Goal: Check status

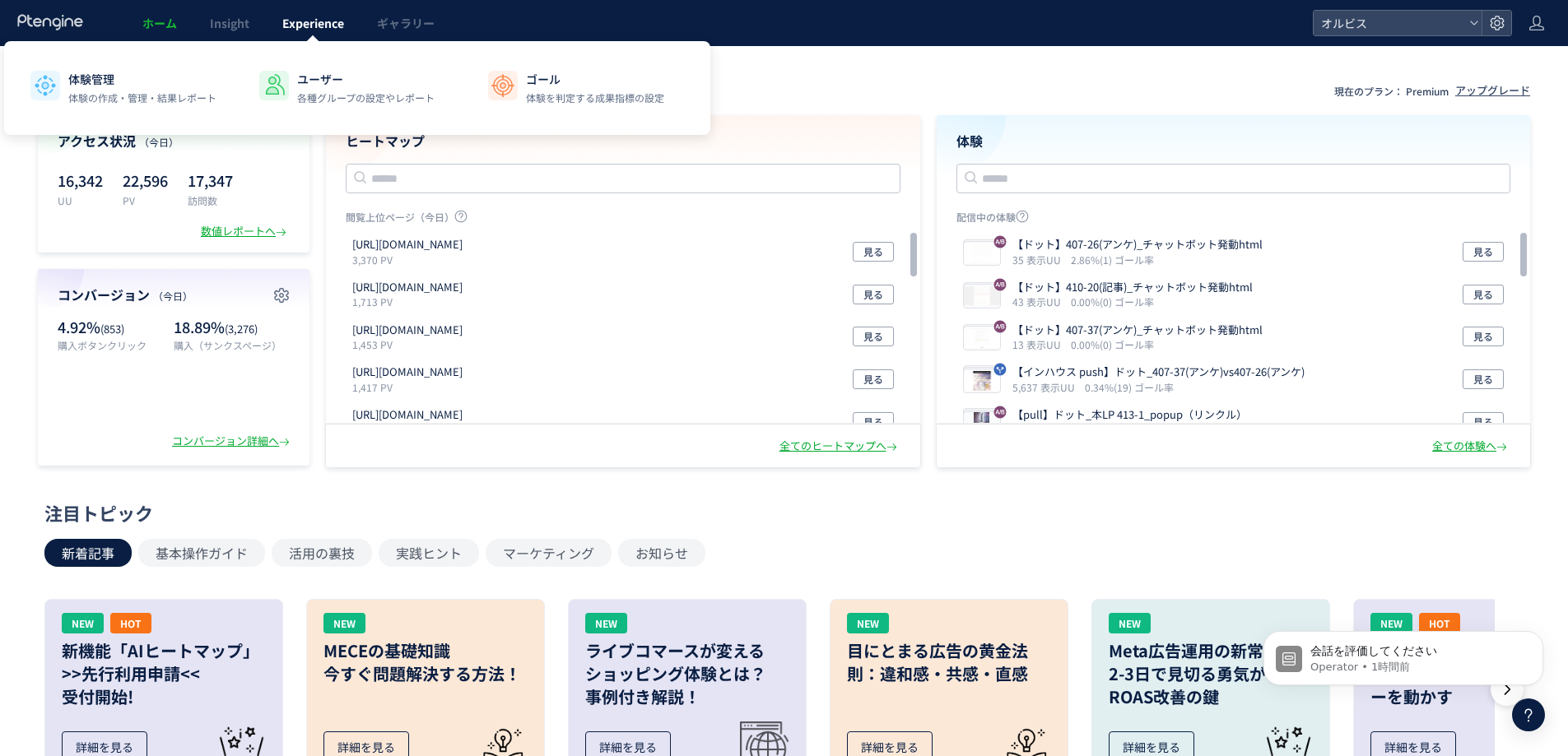
click at [305, 19] on span "Experience" at bounding box center [313, 23] width 62 height 17
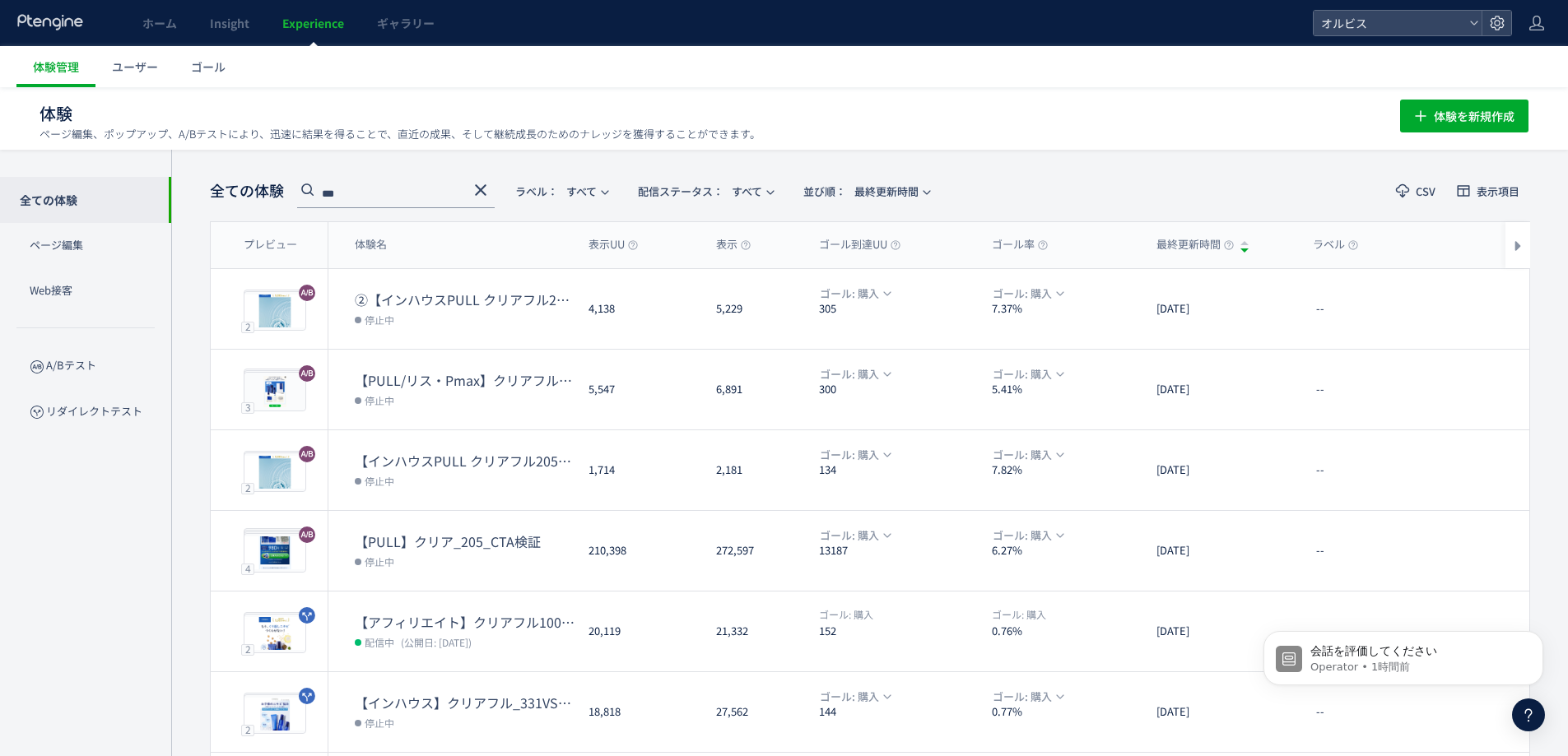
click at [484, 199] on span at bounding box center [481, 194] width 20 height 28
click at [485, 190] on icon at bounding box center [481, 190] width 20 height 20
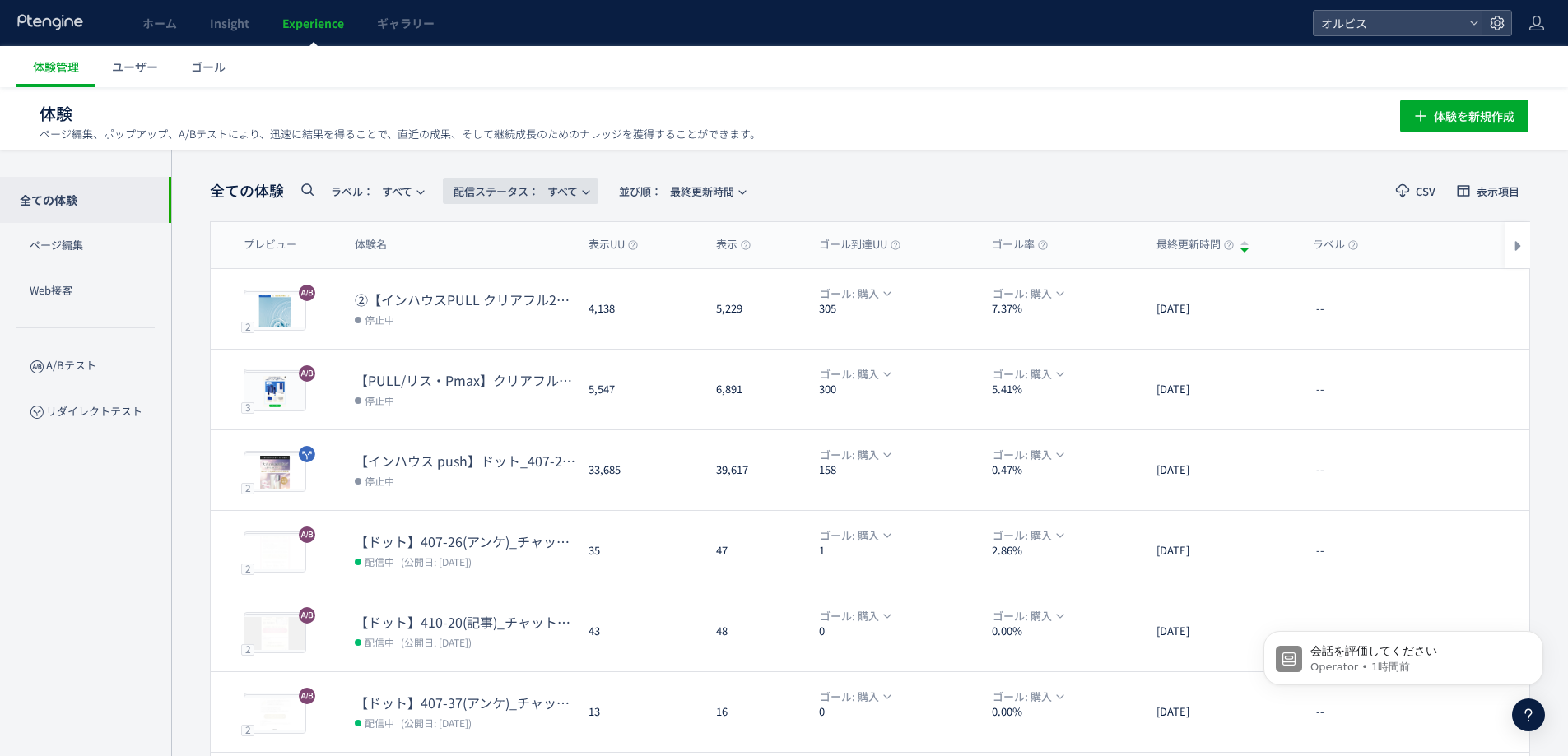
click at [514, 193] on span "配信ステータス​：" at bounding box center [496, 192] width 86 height 16
click at [535, 274] on li "配信中" at bounding box center [524, 266] width 68 height 29
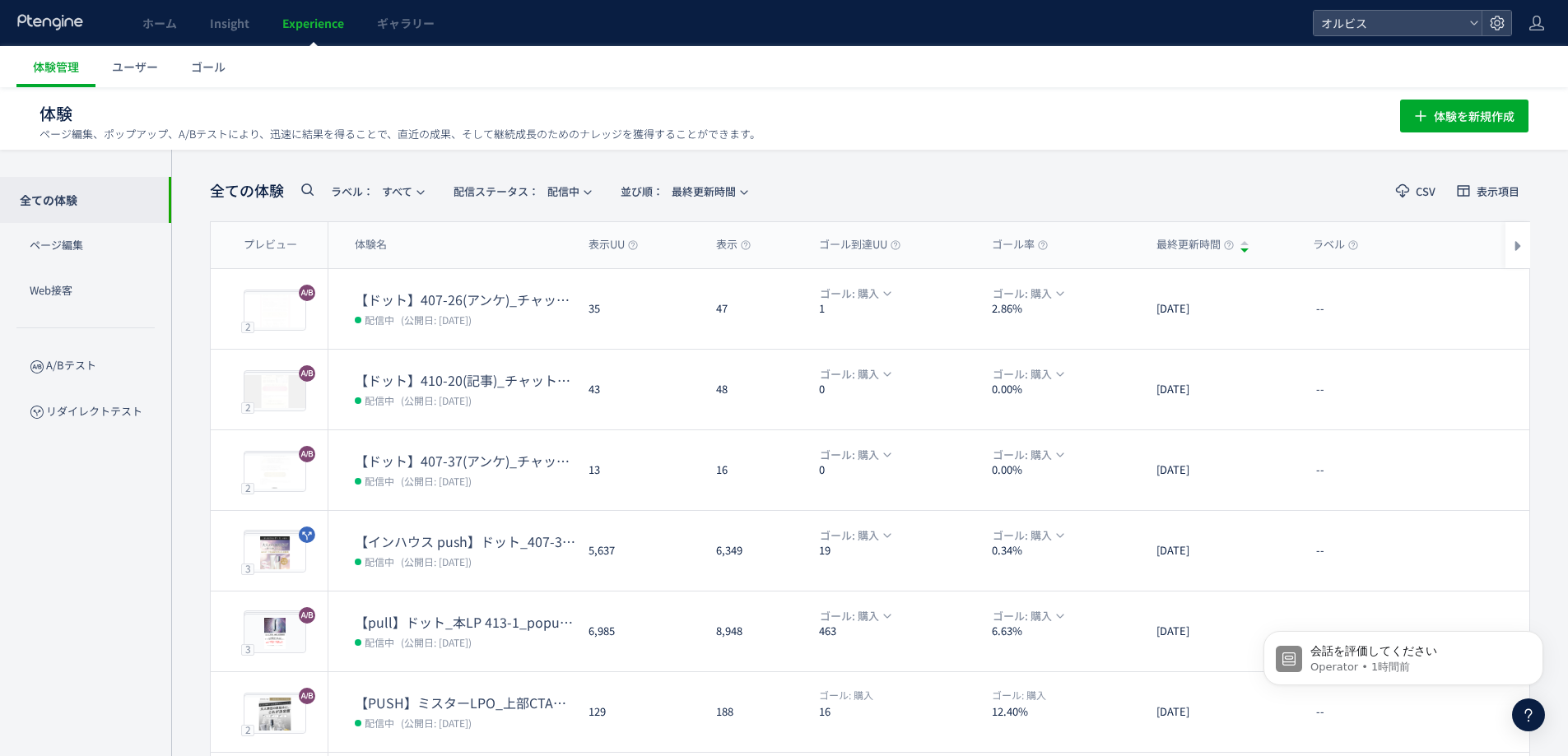
click at [935, 187] on header "全ての体験 ラベル： すべて 配信ステータス​： 配信中 並び順： 最終更新時間 CSV 表示項目" at bounding box center [870, 191] width 1320 height 33
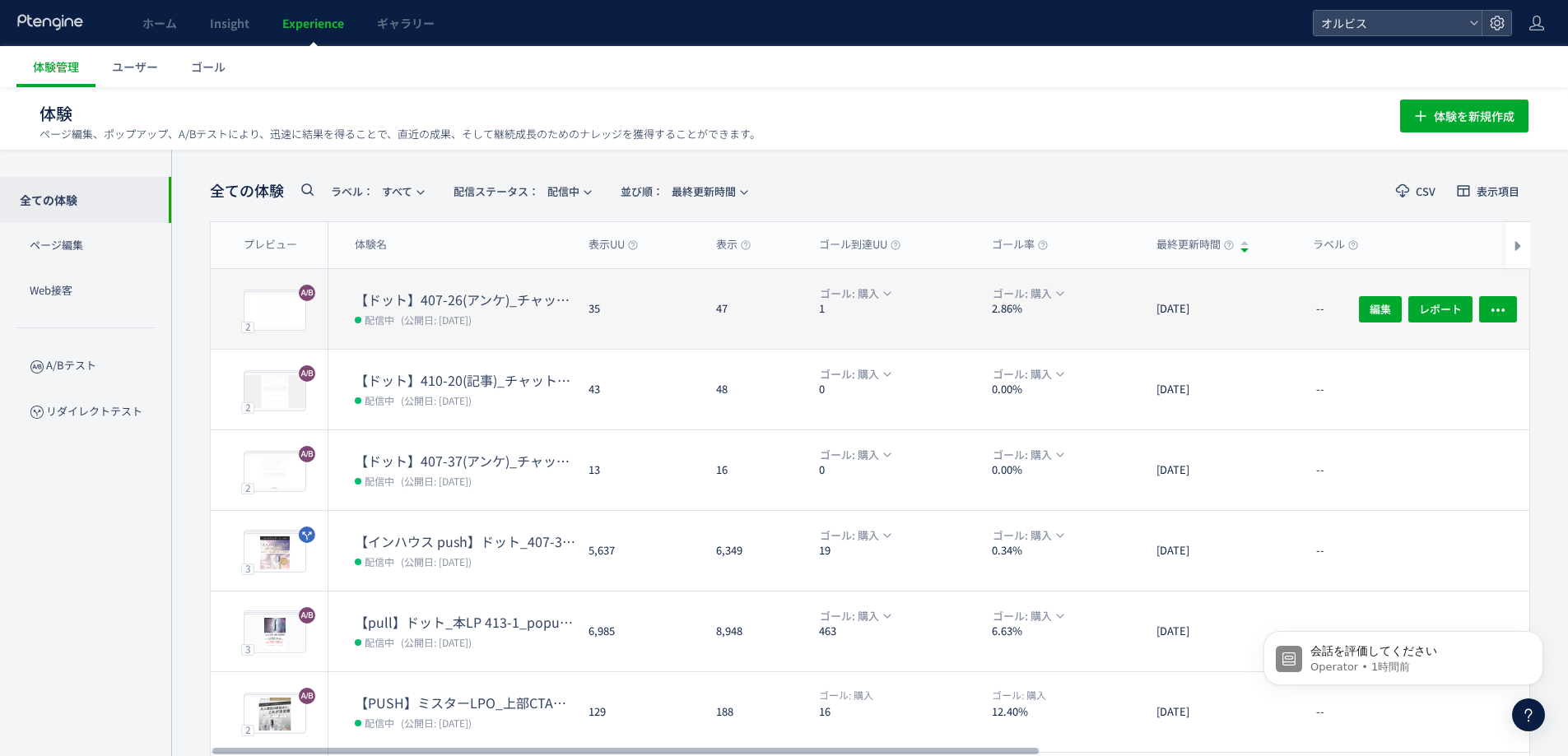
click at [524, 325] on dd "配信中 (公開日: [DATE])" at bounding box center [465, 320] width 220 height 22
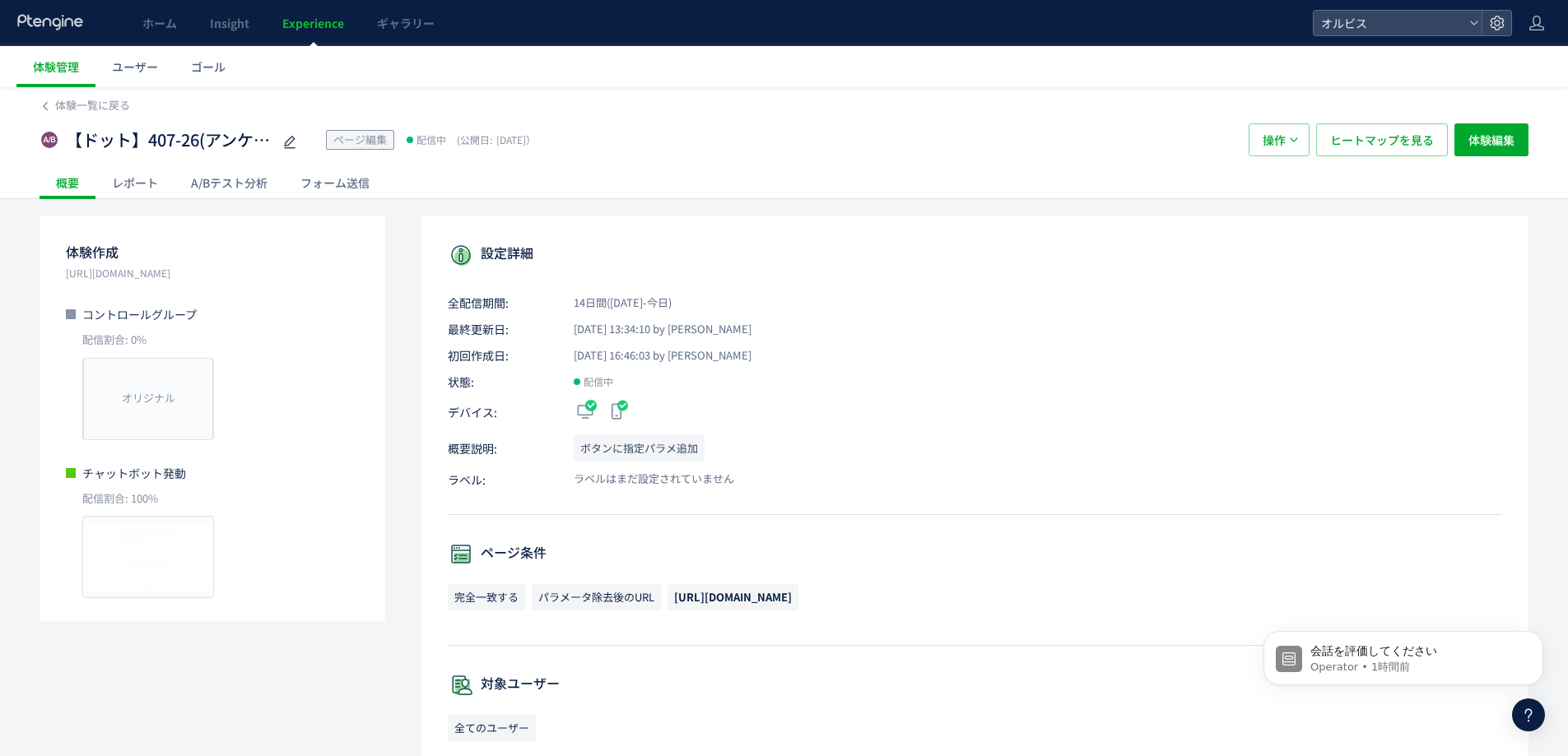
click at [253, 185] on div "A/Bテスト分析" at bounding box center [228, 182] width 109 height 32
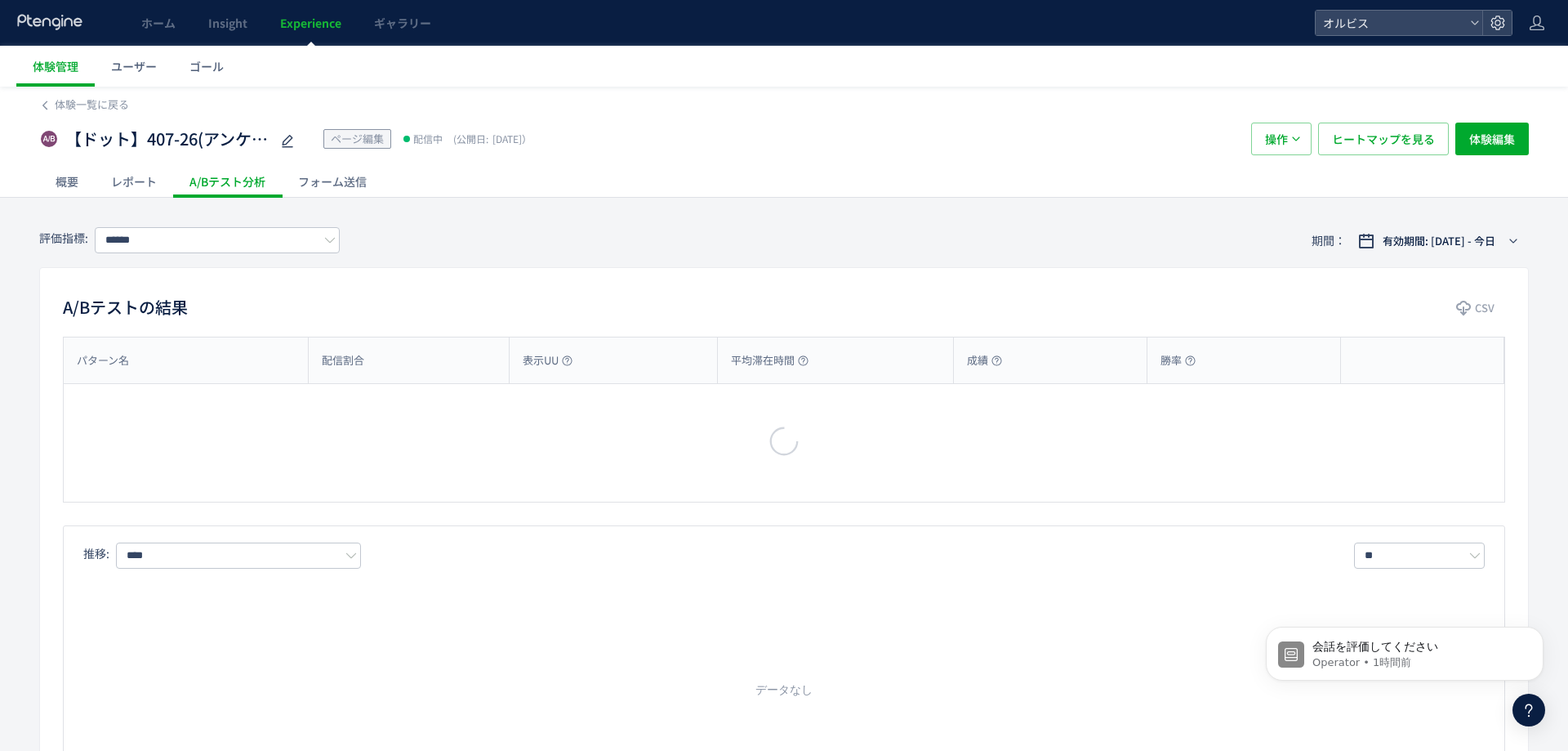
type input "**"
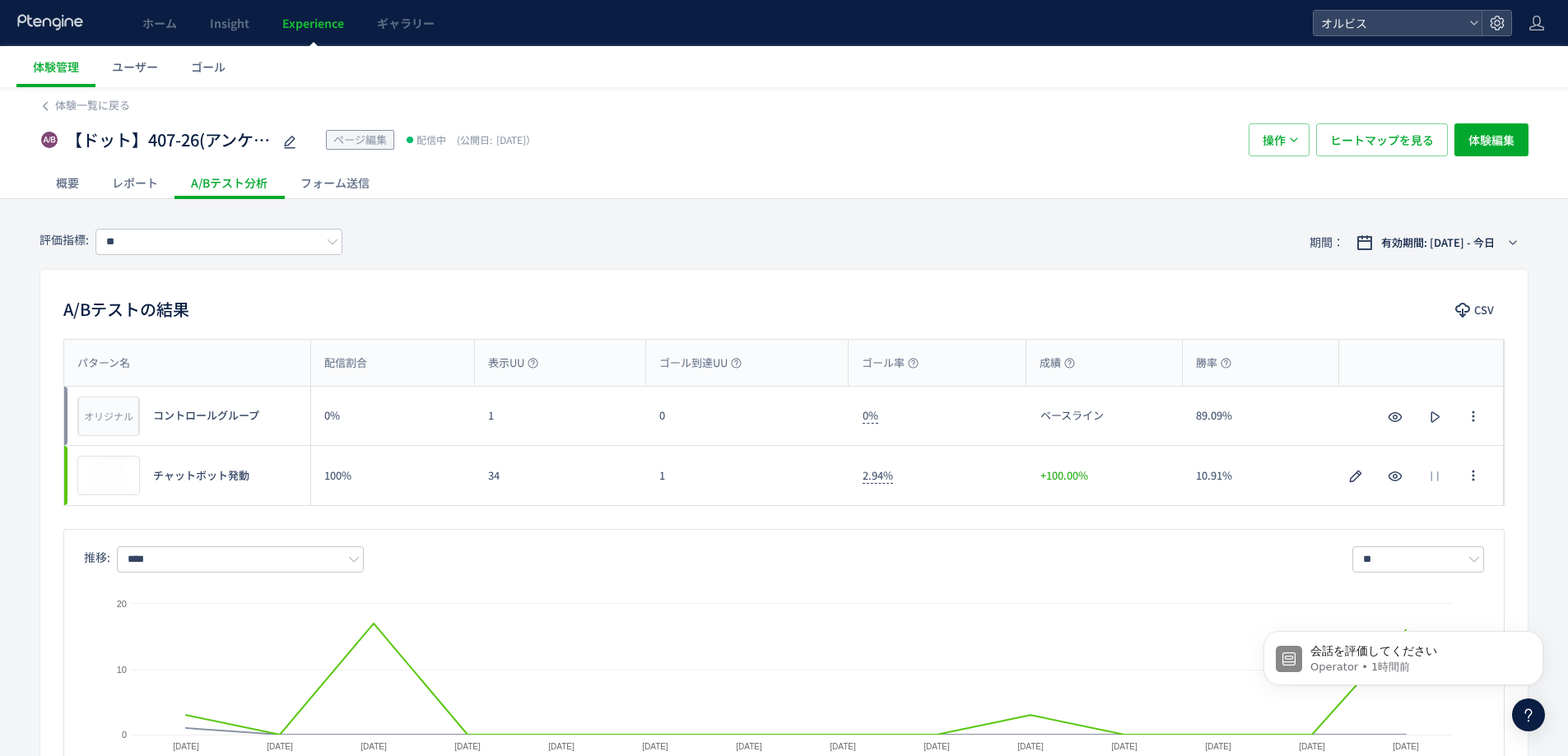
click at [311, 22] on span "Experience" at bounding box center [313, 23] width 62 height 17
